Goal: Book appointment/travel/reservation

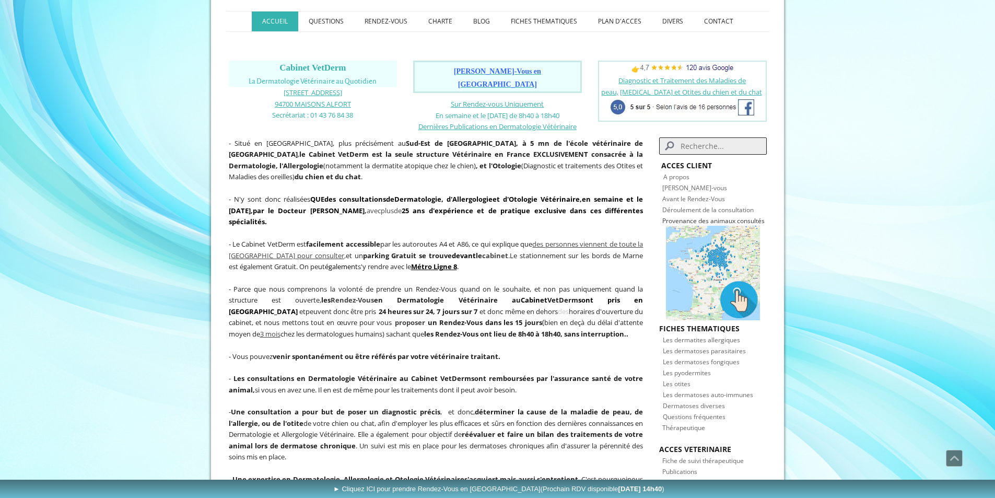
scroll to position [105, 0]
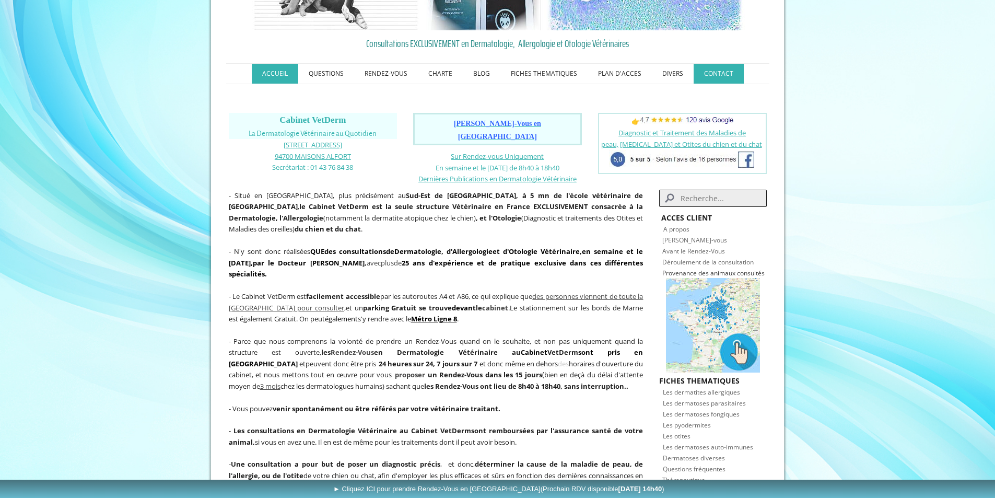
click at [723, 68] on link "CONTACT" at bounding box center [719, 74] width 50 height 20
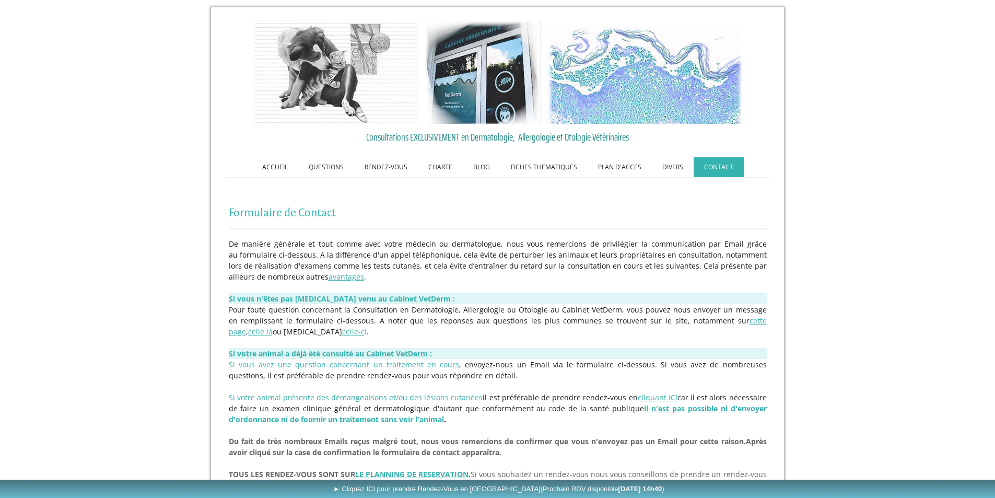
scroll to position [9, 0]
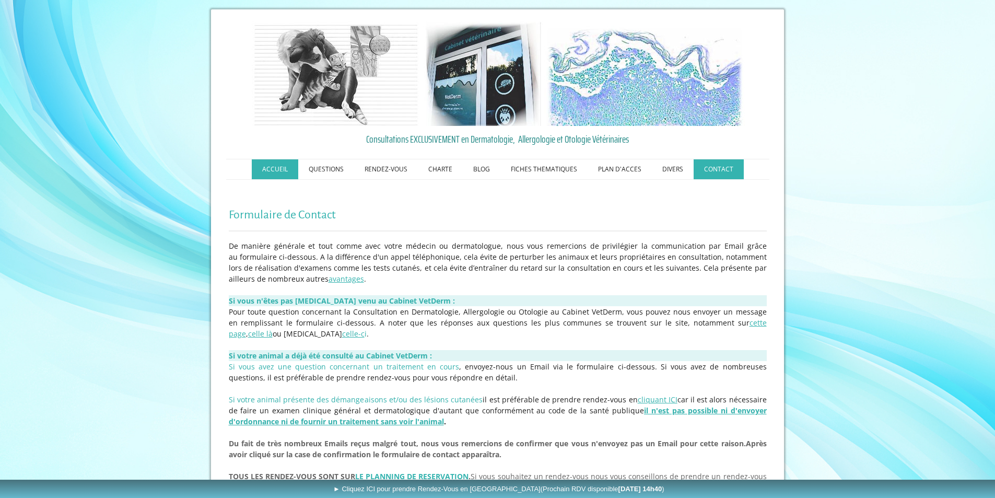
click at [270, 171] on link "ACCUEIL" at bounding box center [275, 169] width 47 height 20
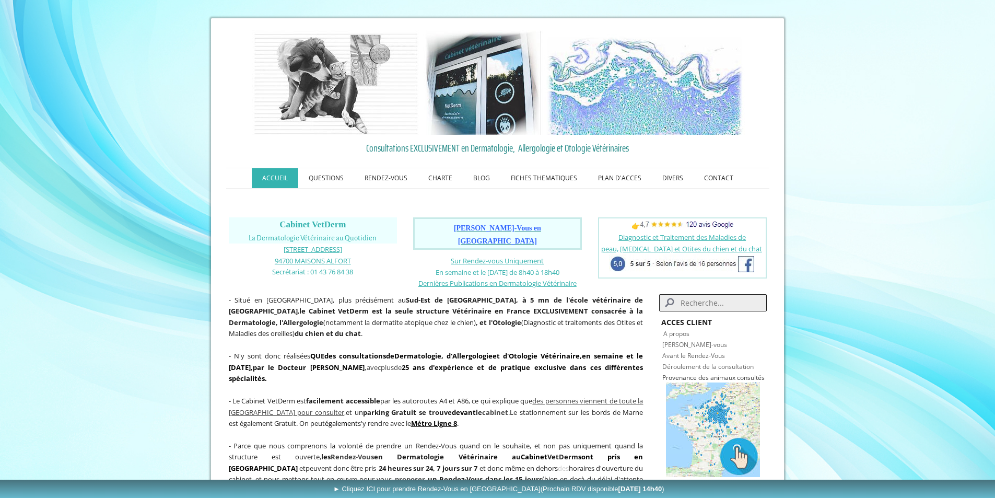
click at [472, 228] on span "[PERSON_NAME]-Vous en [GEOGRAPHIC_DATA]" at bounding box center [497, 234] width 87 height 21
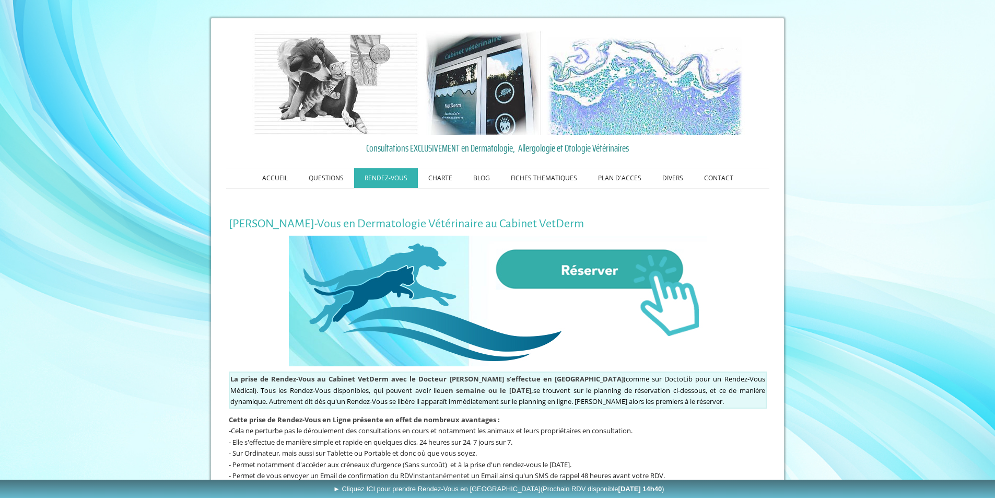
click at [559, 269] on img at bounding box center [498, 301] width 418 height 131
